Goal: Feedback & Contribution: Contribute content

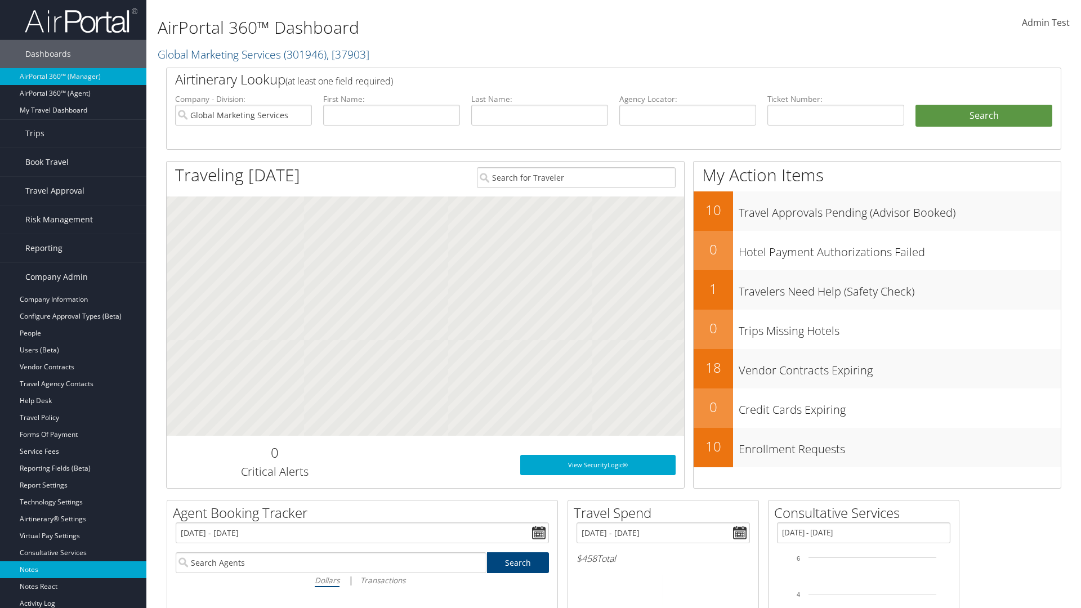
click at [73, 570] on link "Notes" at bounding box center [73, 569] width 146 height 17
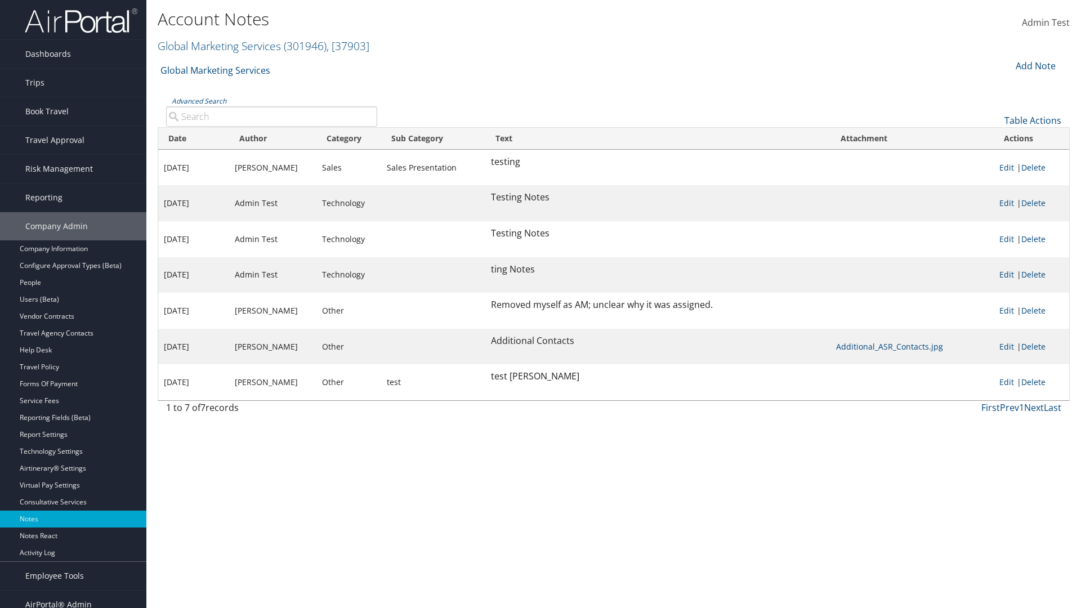
click at [1034, 65] on div "Add Note" at bounding box center [1033, 66] width 53 height 14
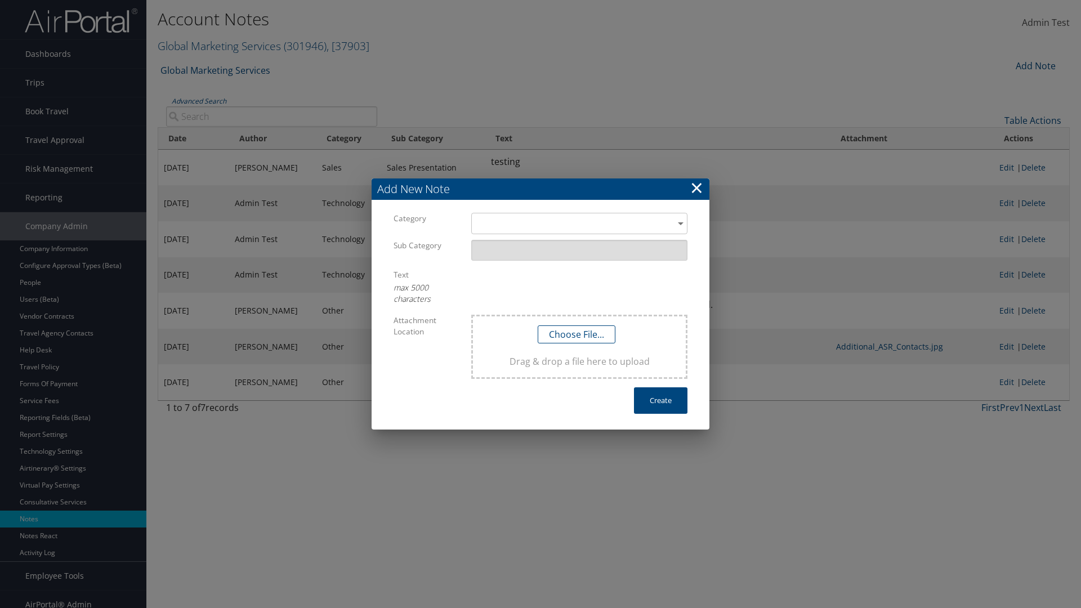
click at [540, 189] on h3 "Add New Note" at bounding box center [540, 188] width 338 height 21
click at [579, 223] on div "​" at bounding box center [579, 223] width 216 height 21
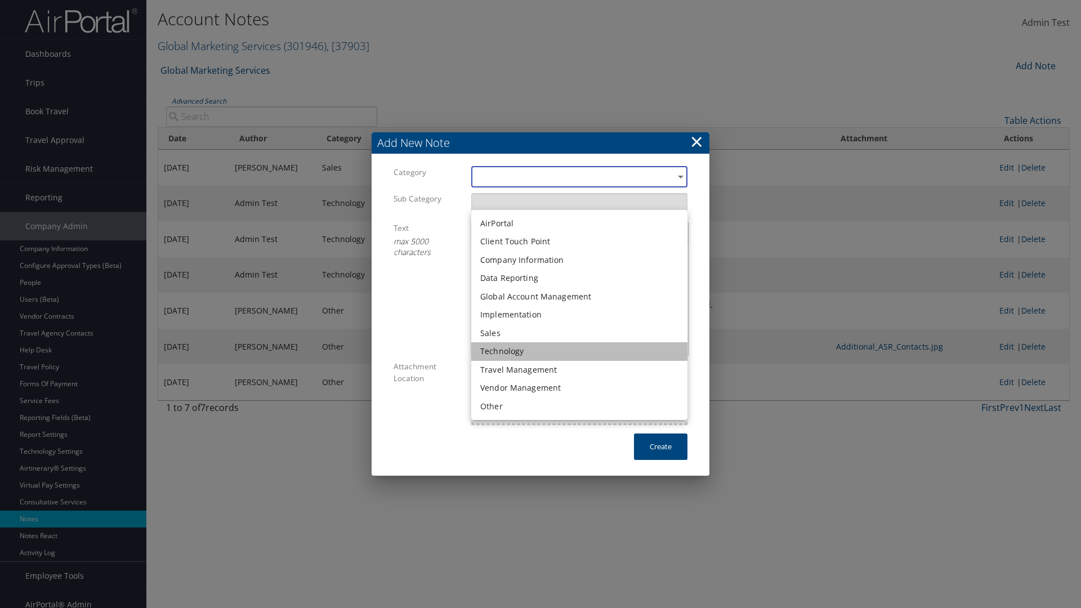
click at [579, 351] on li "Technology" at bounding box center [579, 351] width 216 height 19
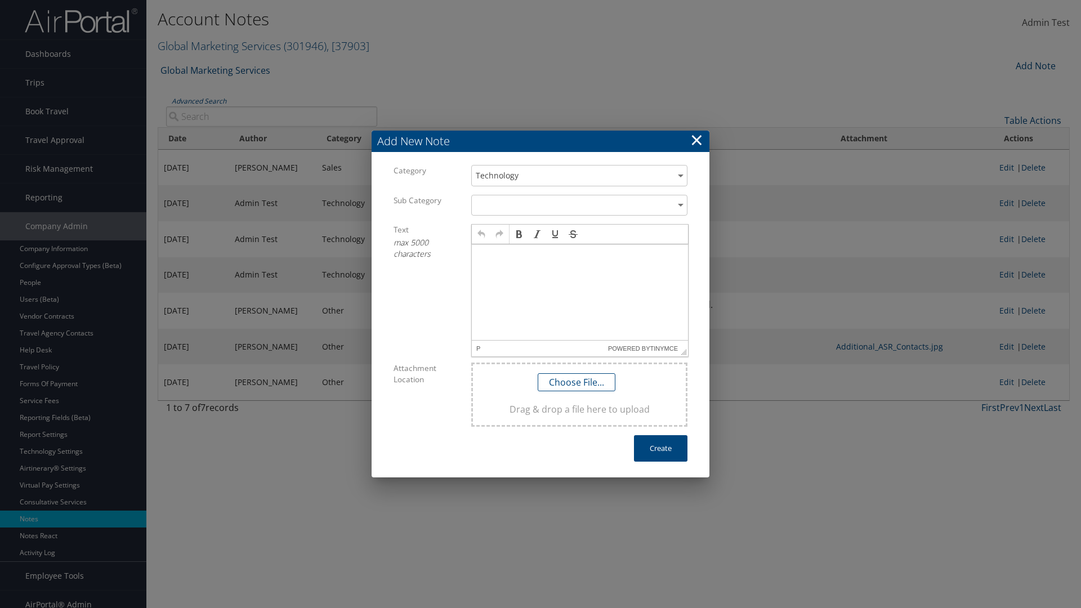
click at [580, 254] on p at bounding box center [579, 254] width 207 height 9
click at [660, 448] on button "Create" at bounding box center [660, 448] width 53 height 26
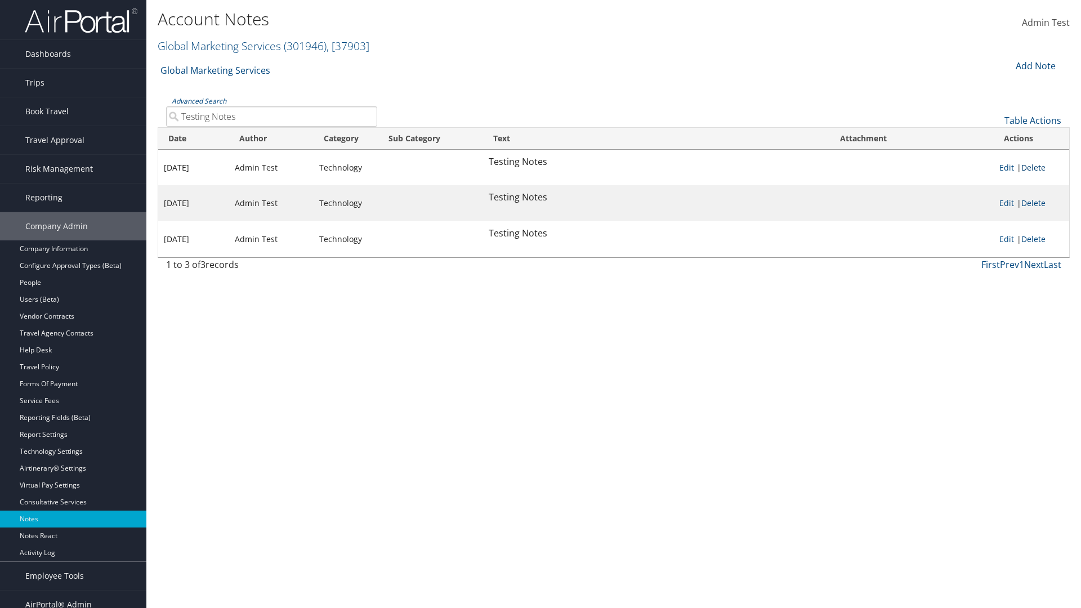
type input "Testing Notes"
click at [1035, 167] on link "Delete" at bounding box center [1033, 167] width 24 height 11
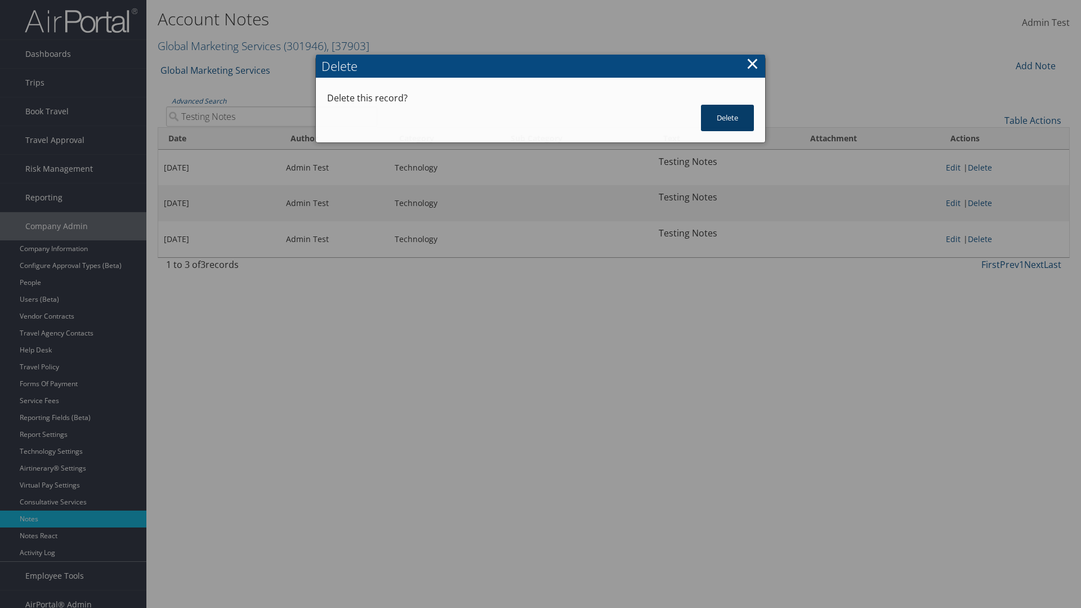
click at [727, 105] on button "Delete" at bounding box center [727, 118] width 53 height 26
